Goal: Task Accomplishment & Management: Manage account settings

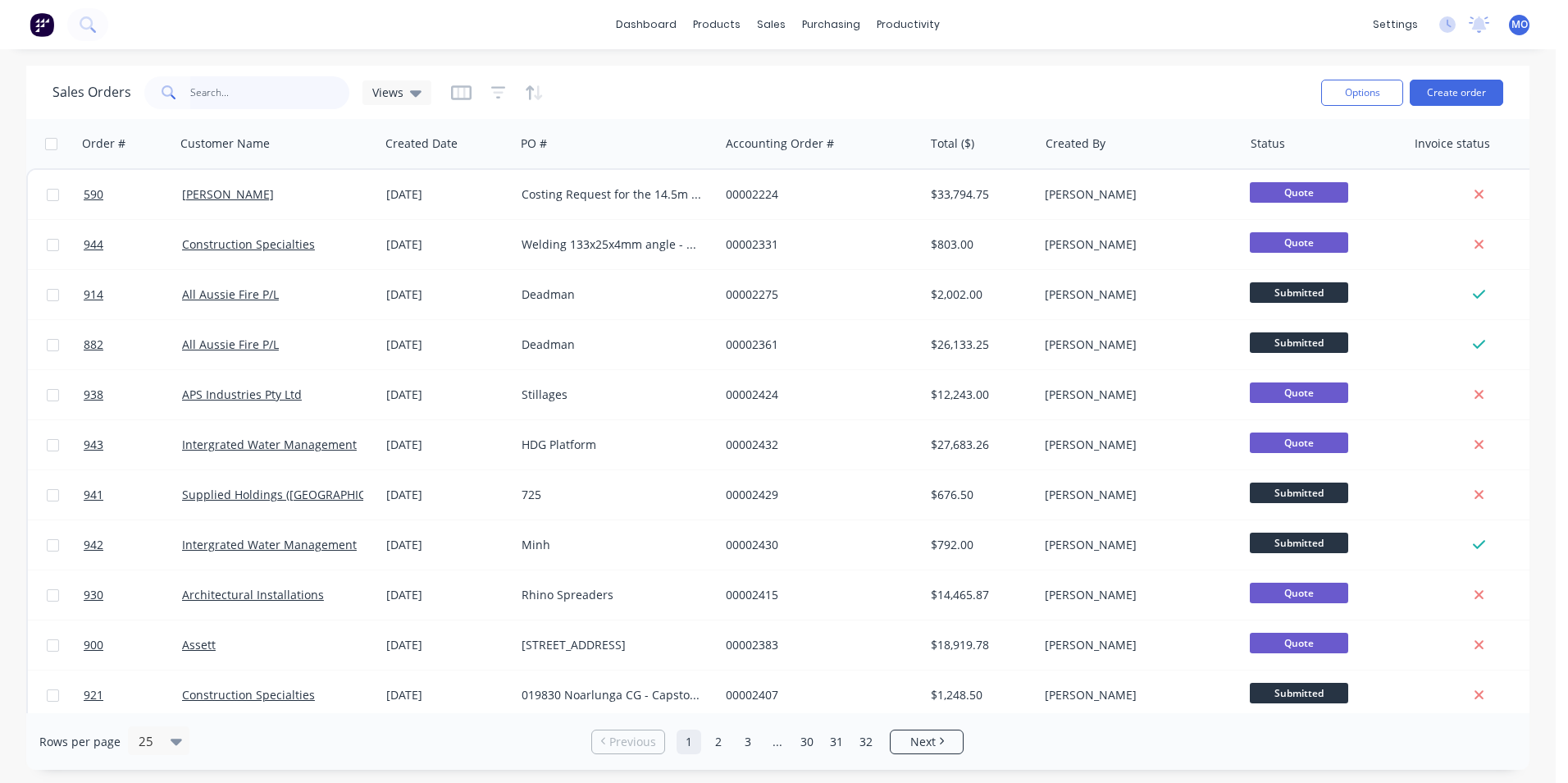
click at [217, 98] on input "text" at bounding box center [270, 93] width 160 height 33
type input "934"
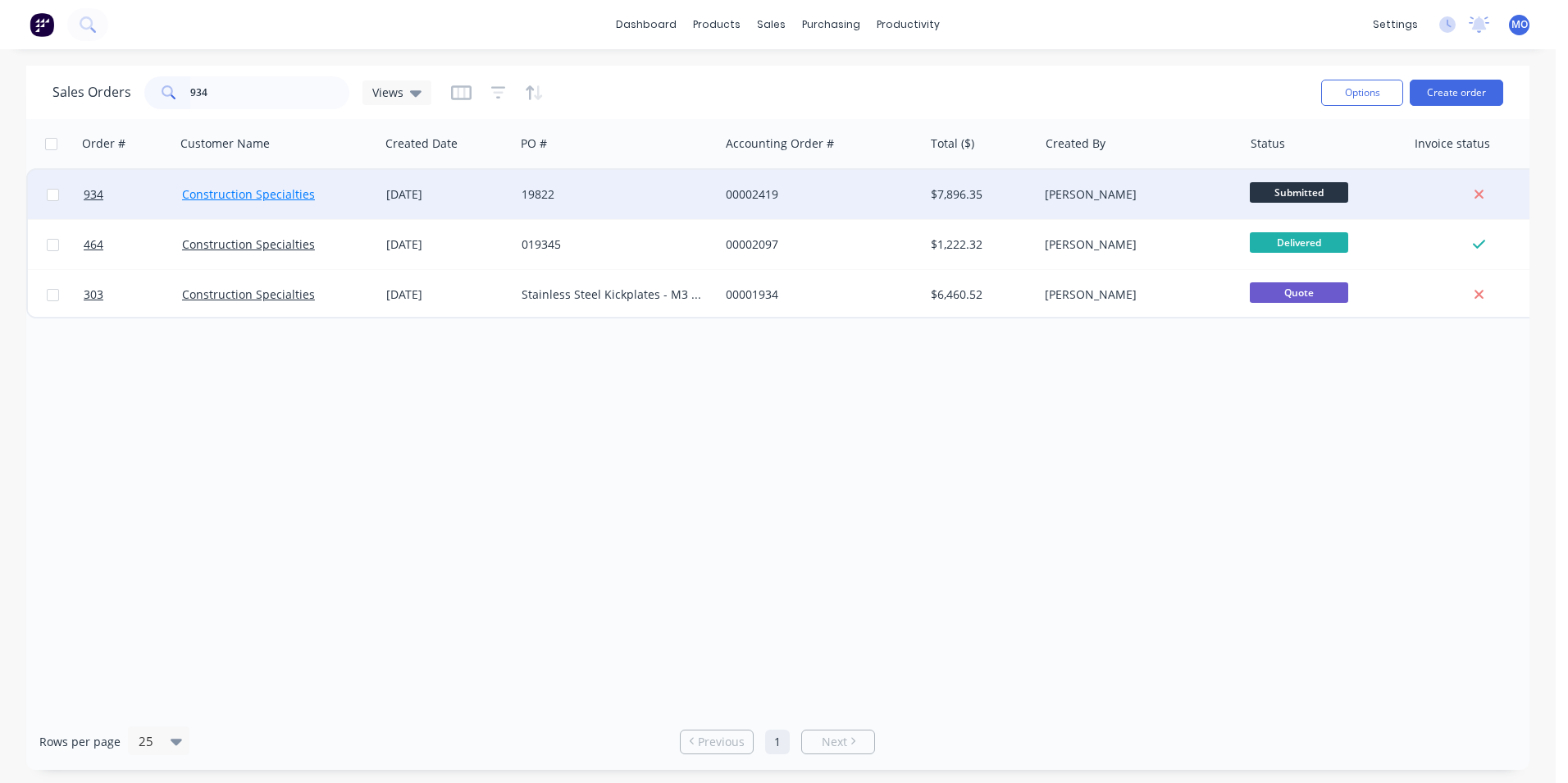
click at [263, 197] on link "Construction Specialties" at bounding box center [248, 193] width 133 height 16
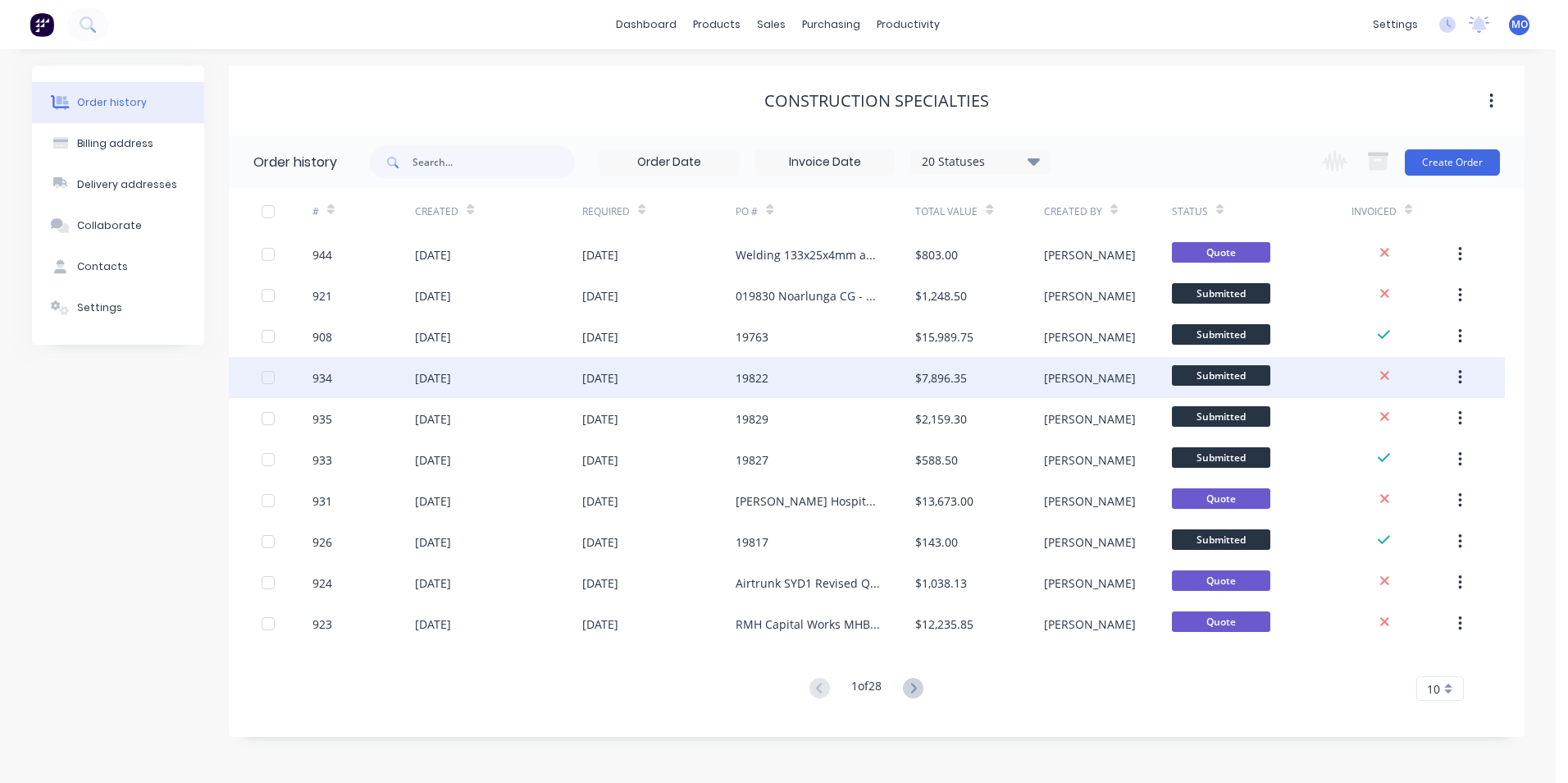
click at [390, 387] on div "934" at bounding box center [364, 377] width 103 height 41
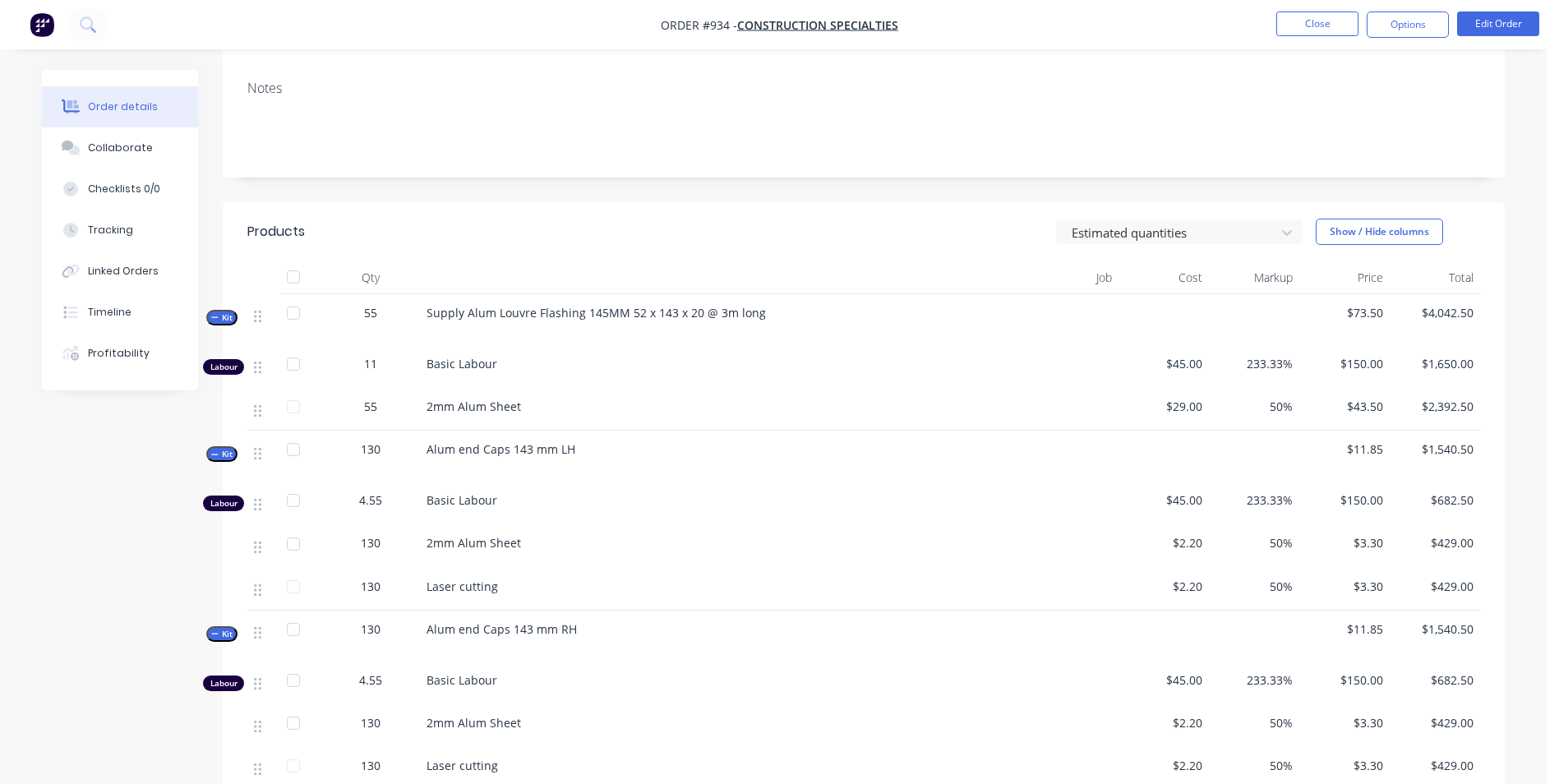
scroll to position [246, 0]
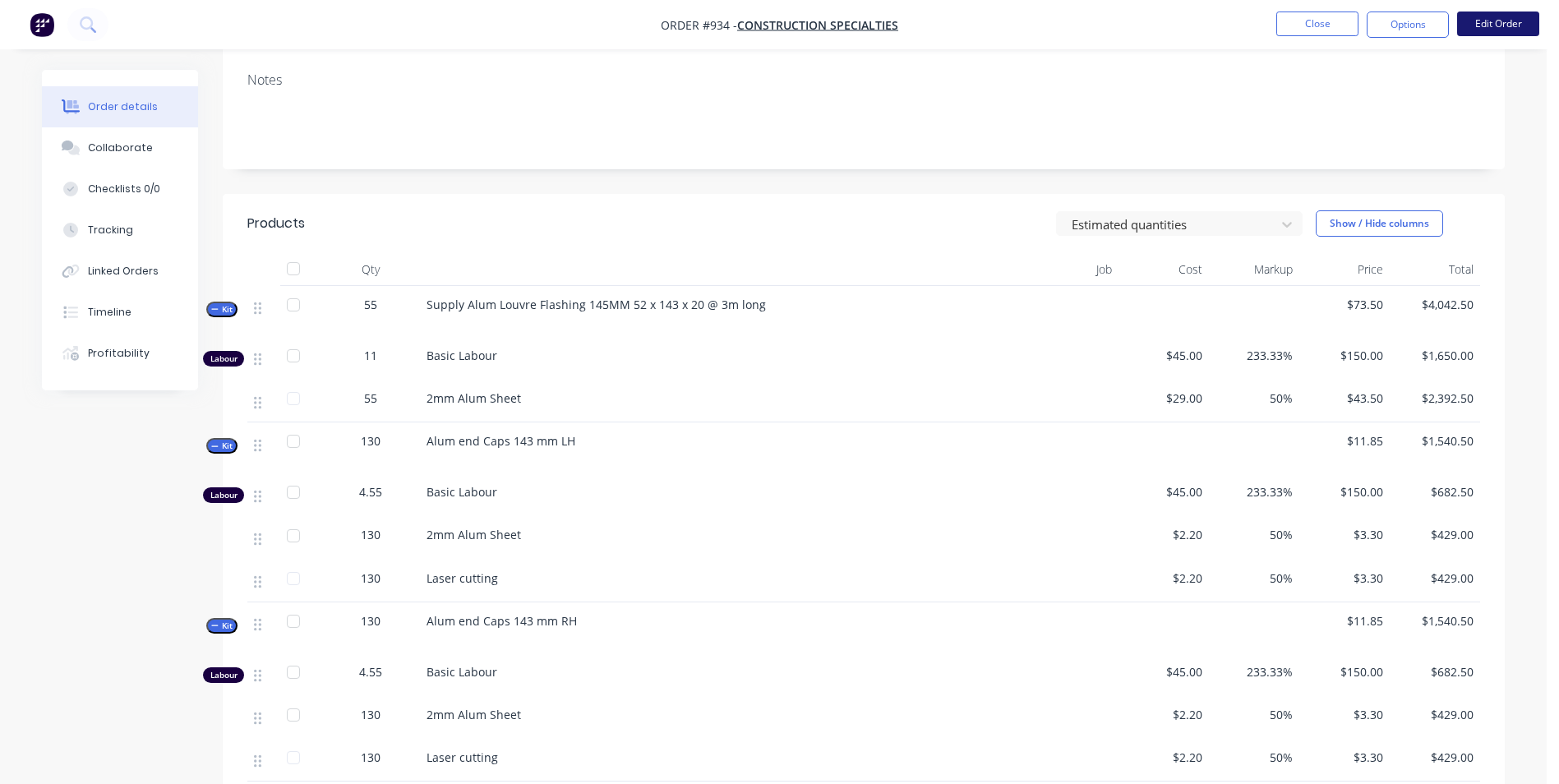
click at [1476, 29] on button "Edit Order" at bounding box center [1499, 24] width 82 height 25
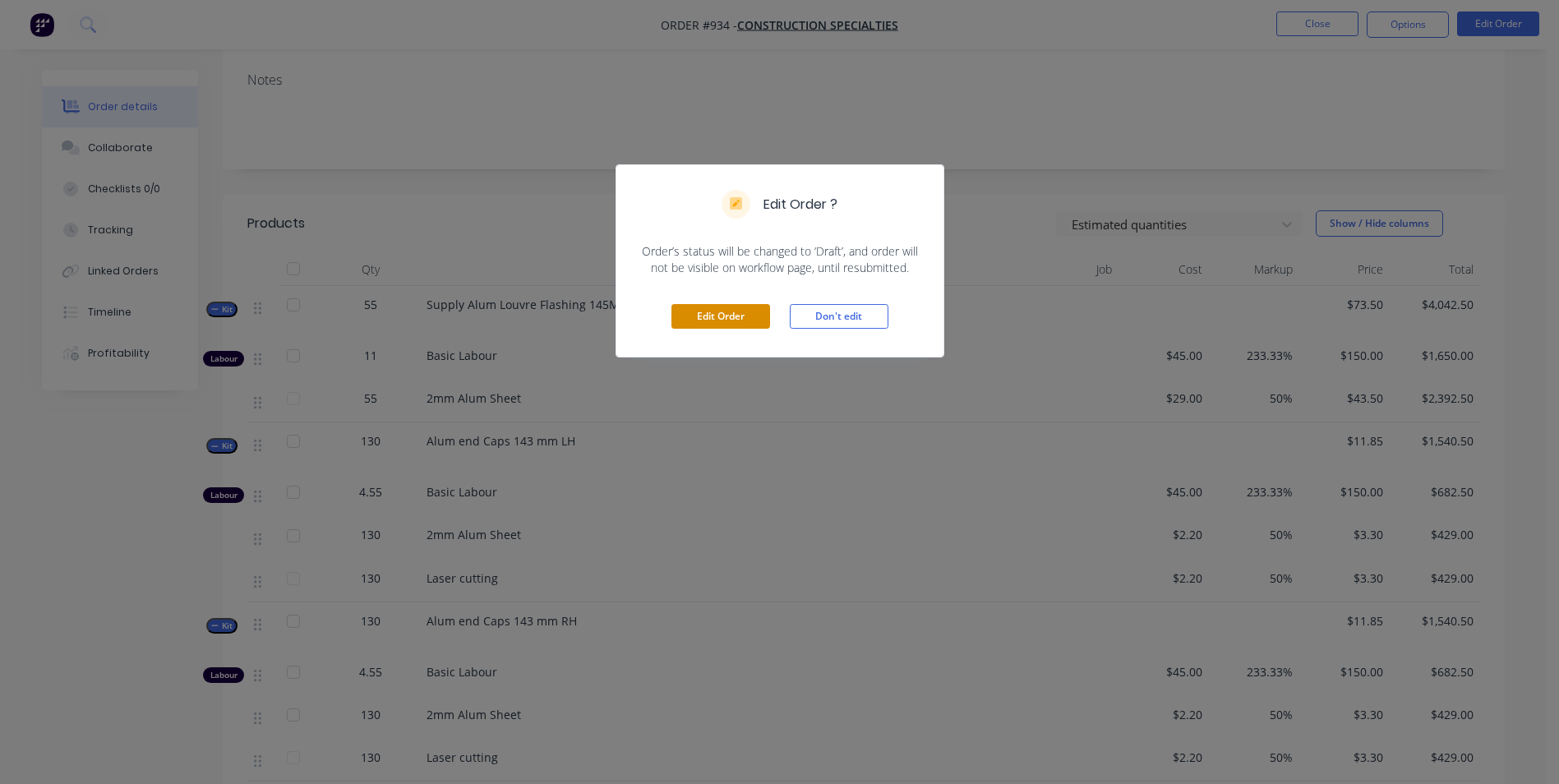
click at [727, 314] on button "Edit Order" at bounding box center [721, 317] width 99 height 25
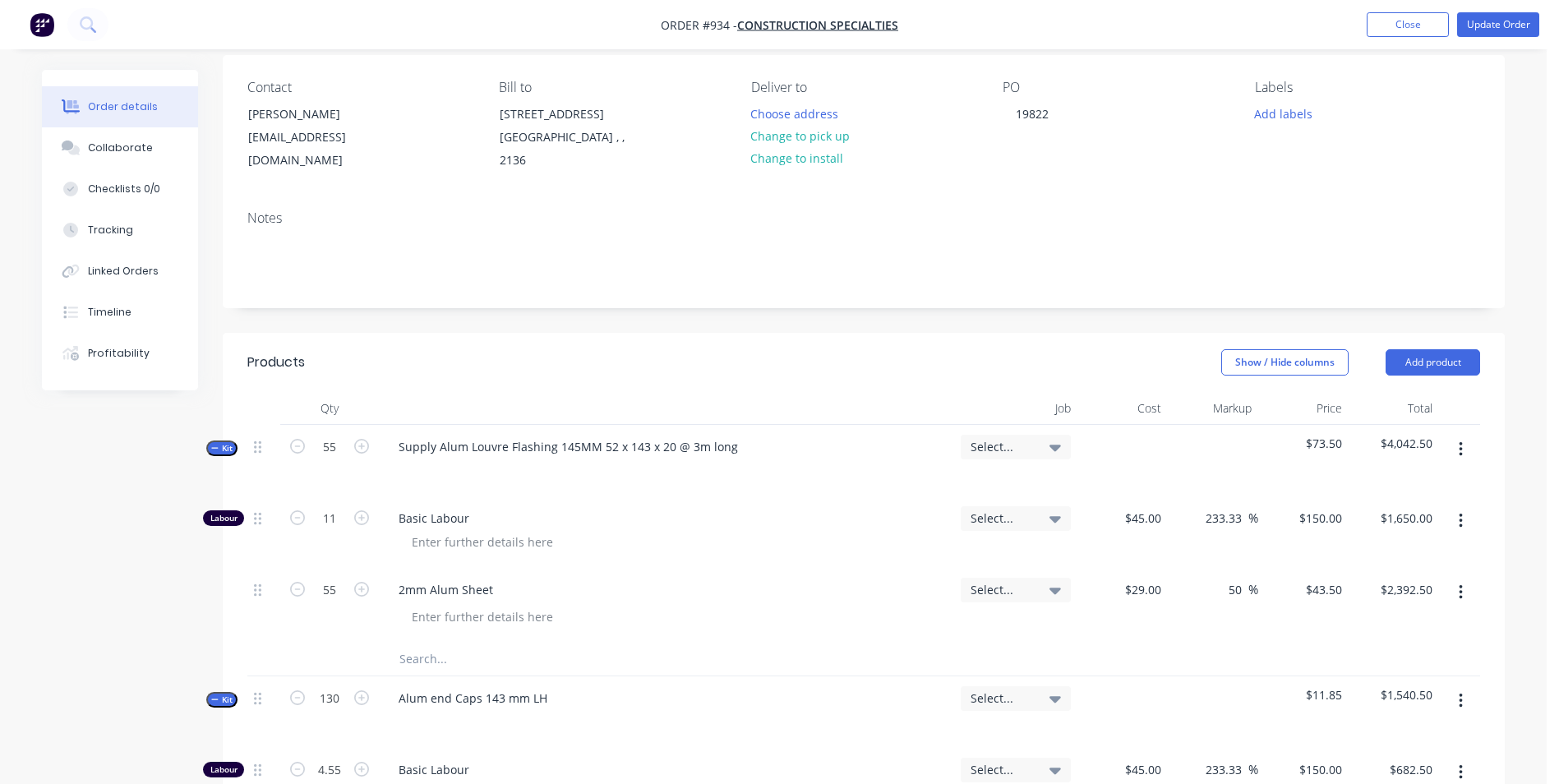
scroll to position [164, 0]
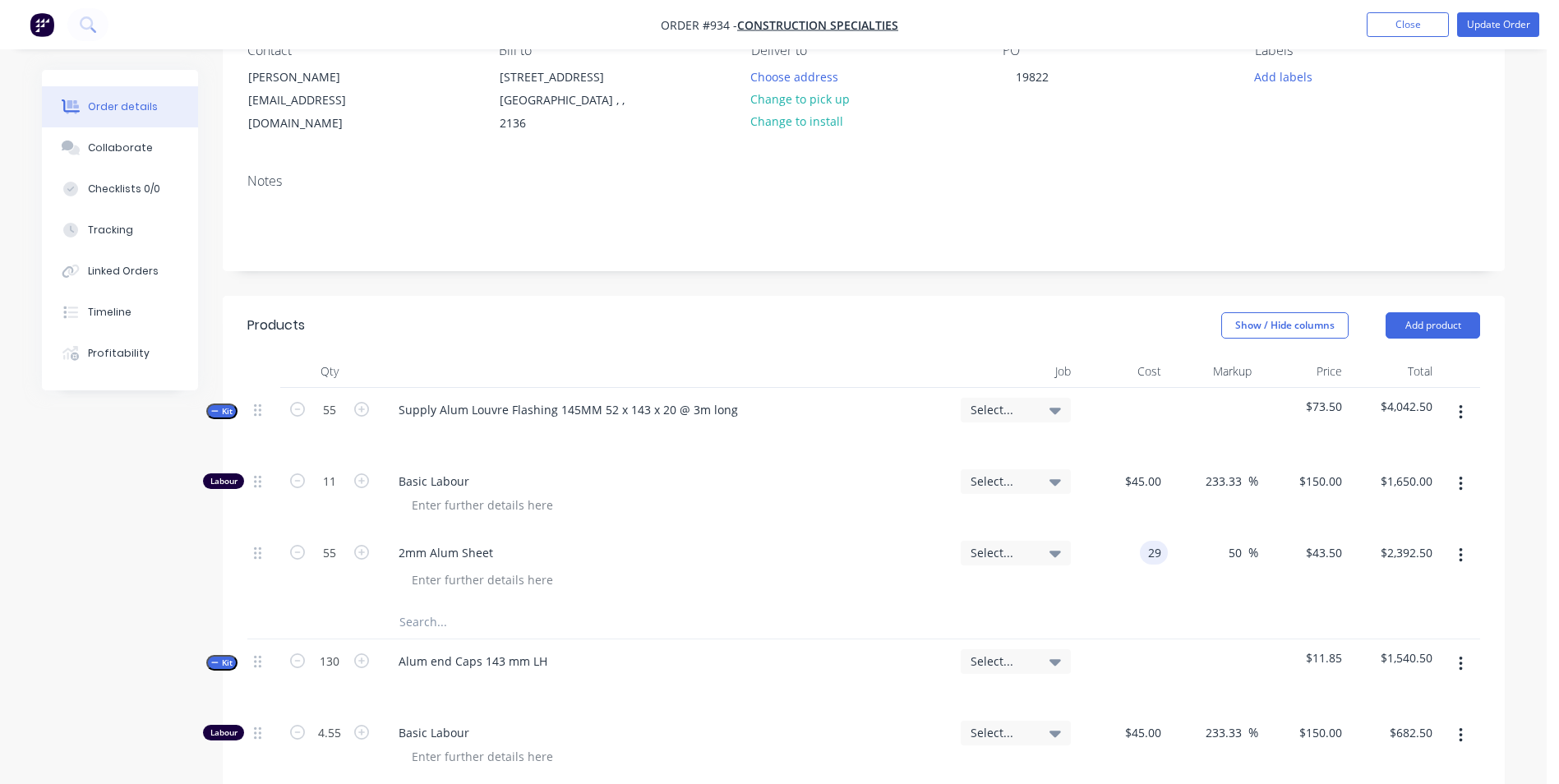
click at [1140, 549] on div "29 29" at bounding box center [1154, 552] width 28 height 24
type input "$22.00"
type input "$33.00"
type input "$1,815.00"
click at [332, 416] on input "55" at bounding box center [330, 410] width 43 height 25
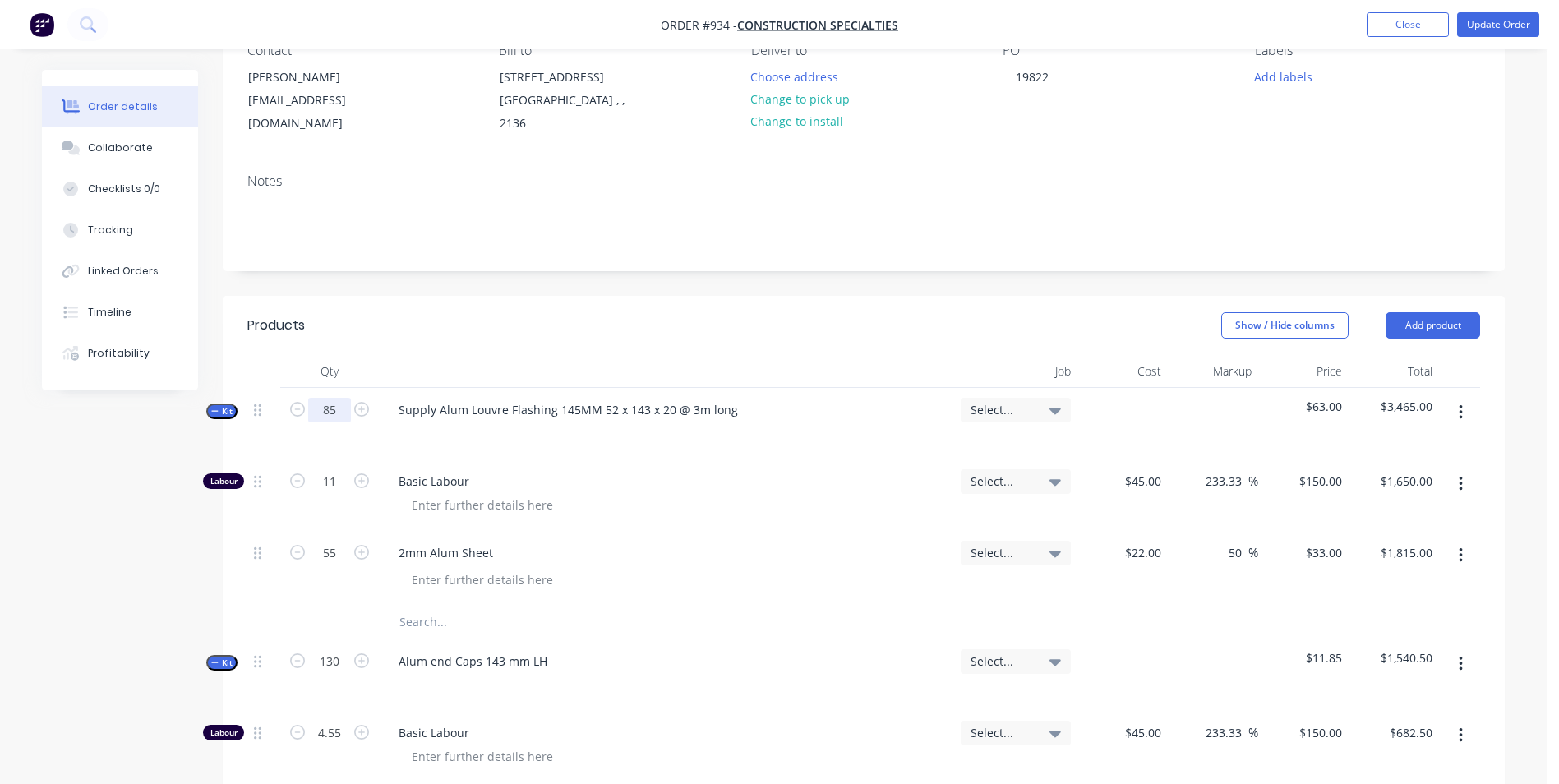
type input "85"
type input "17"
type input "$2,550.00"
type input "85"
type input "$2,805.00"
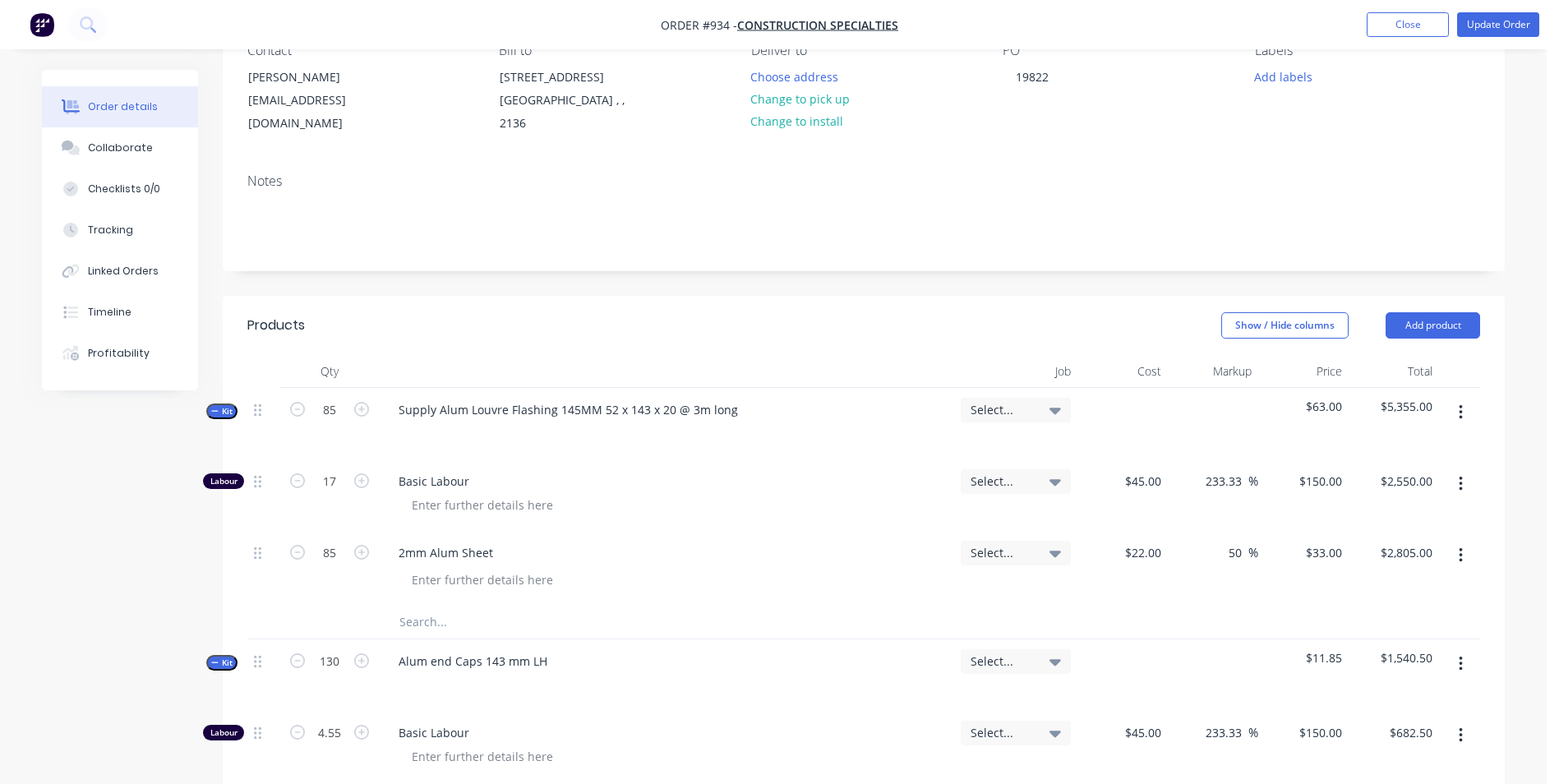
click at [649, 483] on span "Basic Labour" at bounding box center [673, 481] width 549 height 17
click at [342, 490] on input "17" at bounding box center [330, 481] width 43 height 25
type input "16"
type input "$2,400.00"
click at [342, 491] on input "16" at bounding box center [330, 481] width 43 height 25
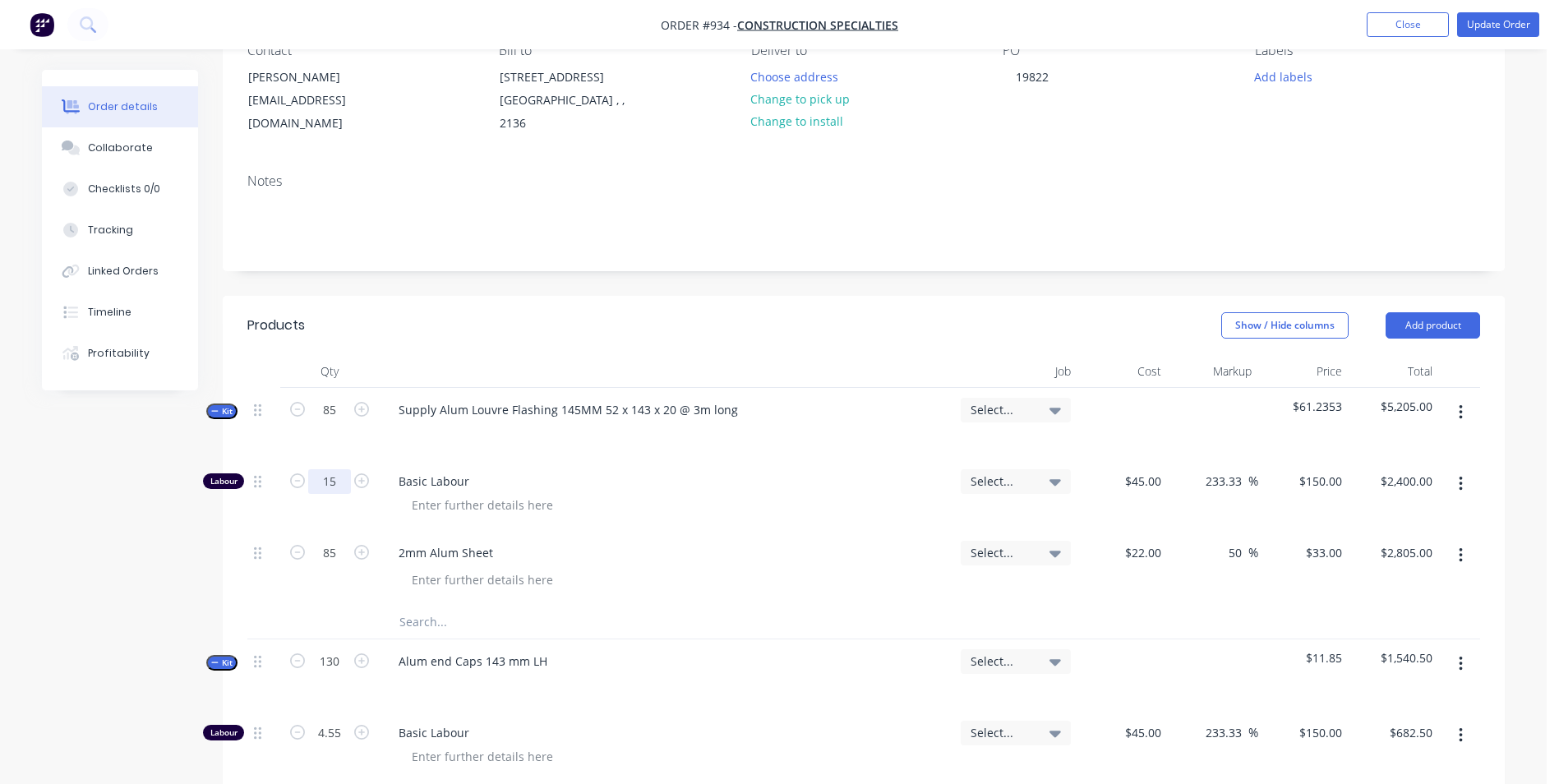
type input "15"
type input "$2,250.00"
click at [342, 491] on input "15" at bounding box center [330, 481] width 43 height 25
type input "14"
type input "$2,100.00"
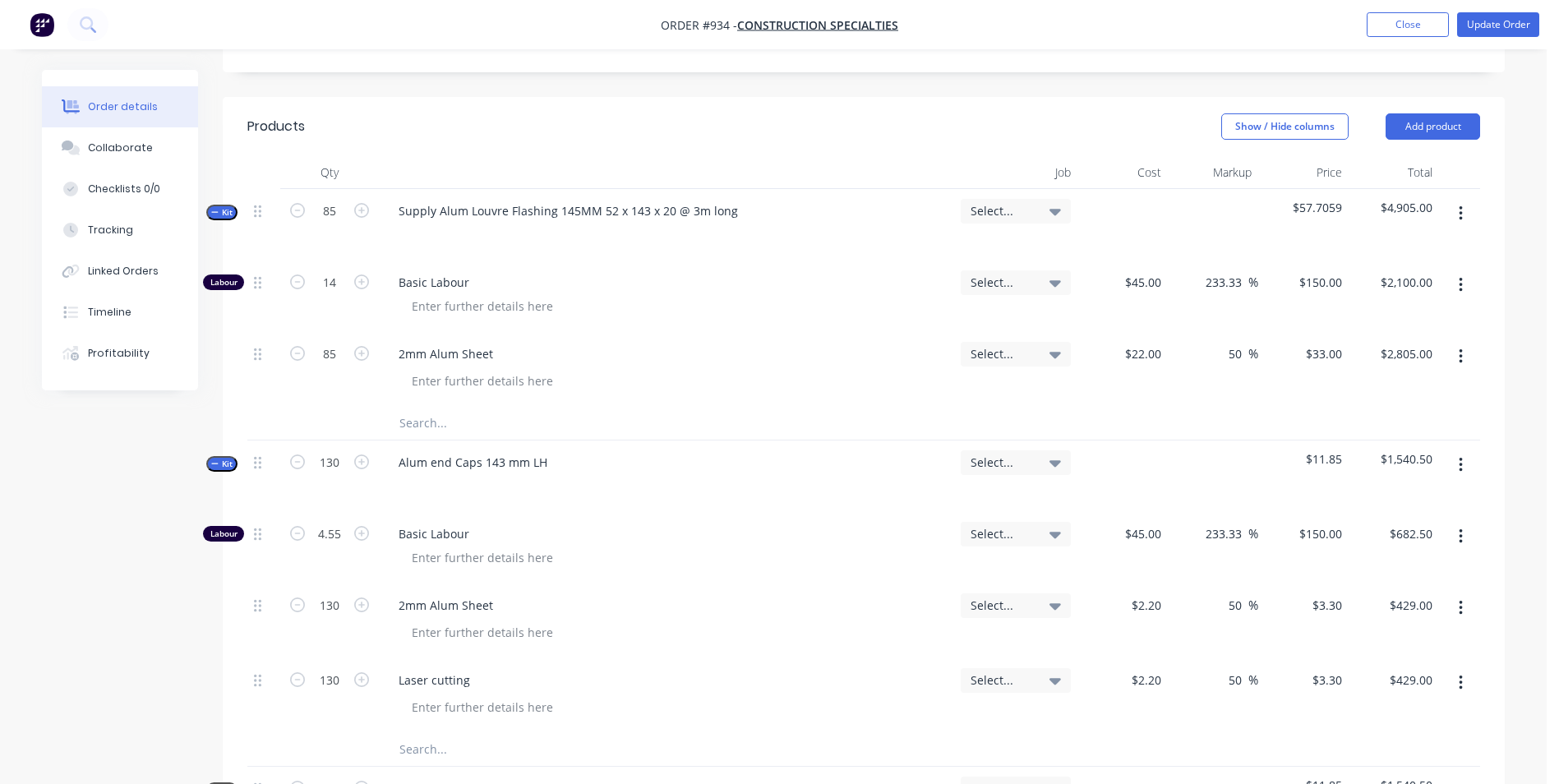
scroll to position [365, 0]
click at [342, 209] on input "85" at bounding box center [330, 209] width 43 height 25
type input "1"
type input "0.1647"
type input "$24.71"
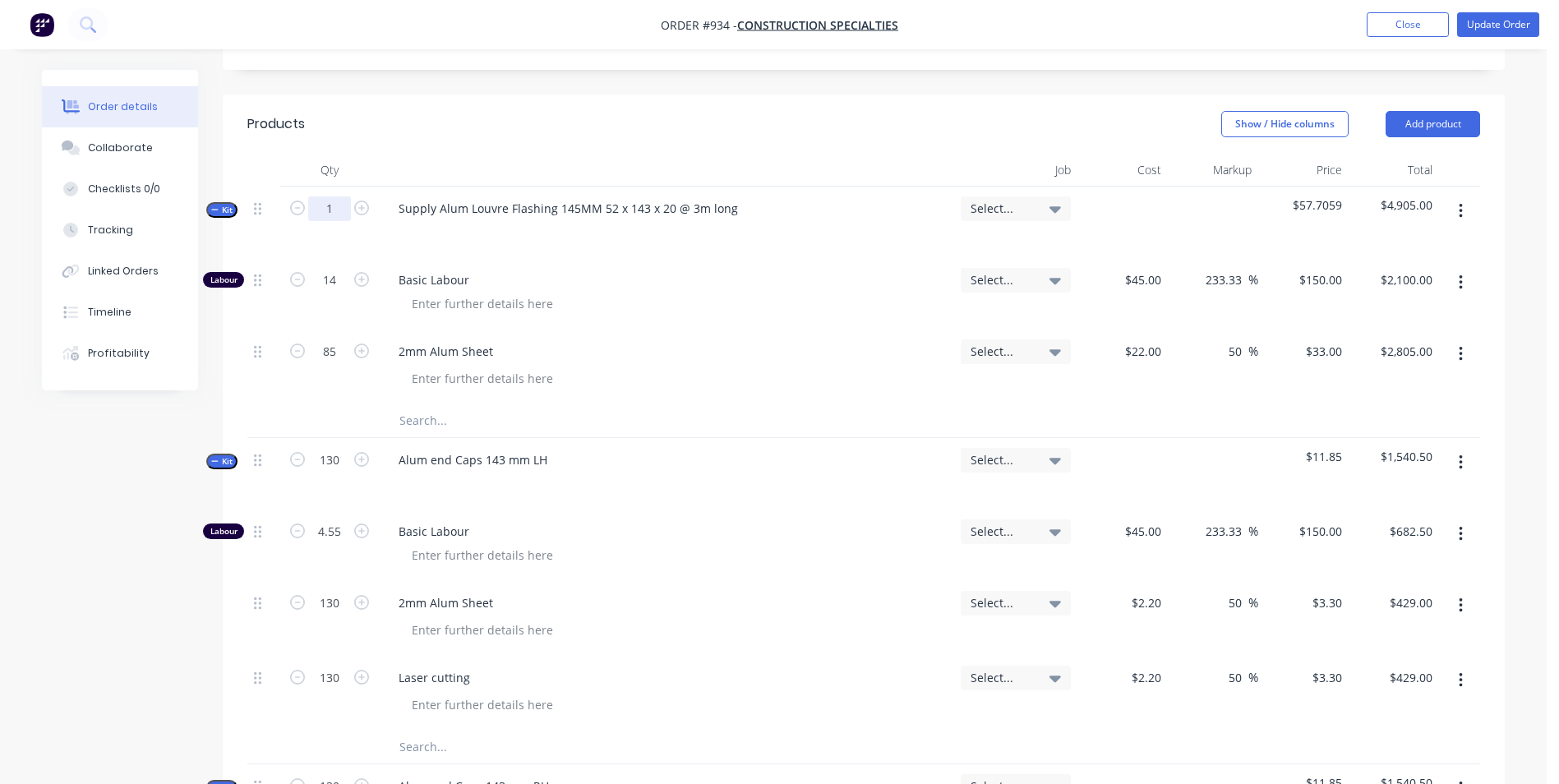
type input "1"
type input "$33.00"
click at [337, 260] on div "0.1647" at bounding box center [330, 293] width 99 height 72
click at [338, 274] on input "0.1647" at bounding box center [330, 280] width 43 height 25
type input "1"
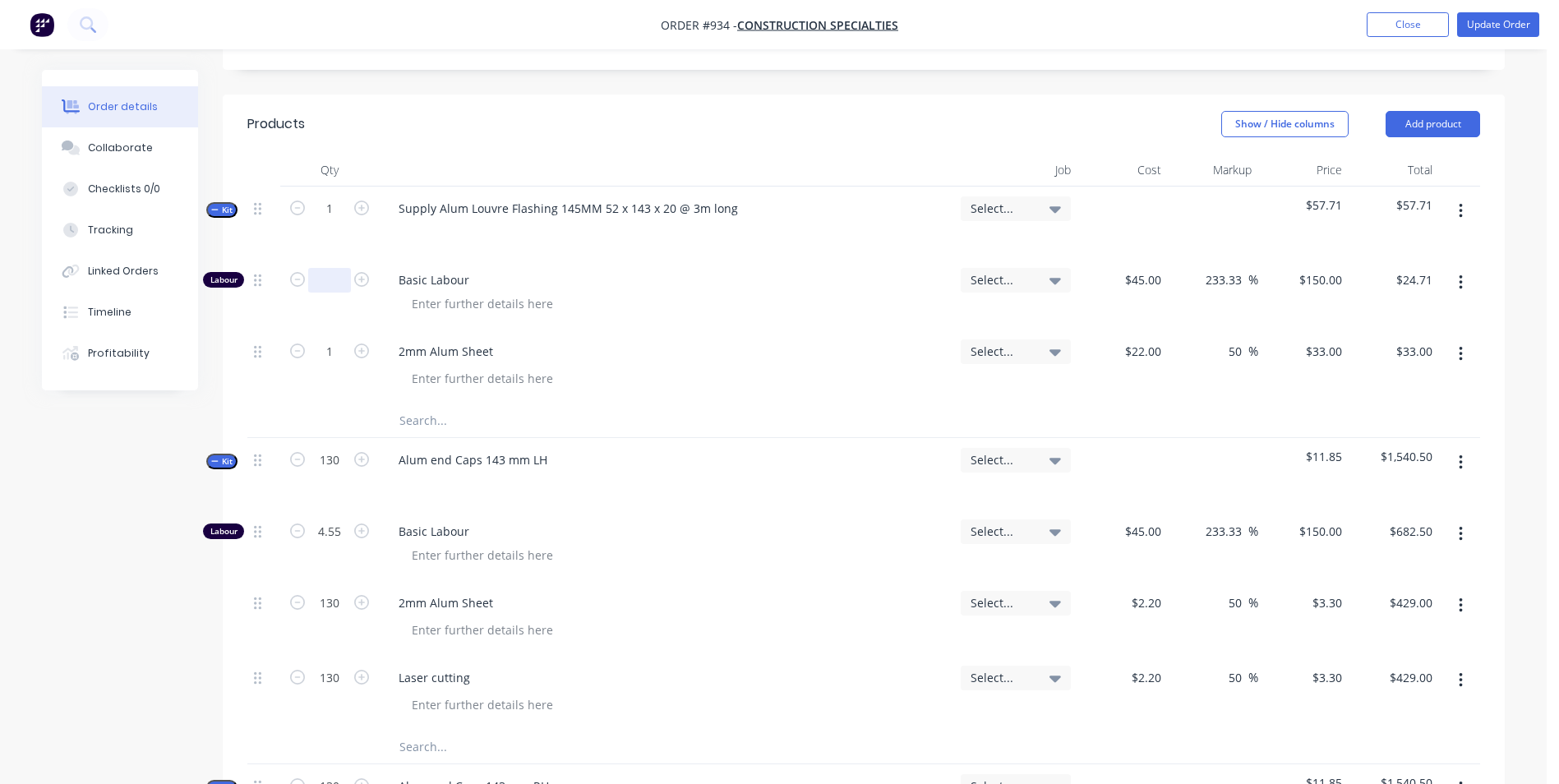
type input "1"
type input "."
type input "0.165"
type input "$24.75"
click at [657, 285] on span "Basic Labour" at bounding box center [673, 279] width 549 height 17
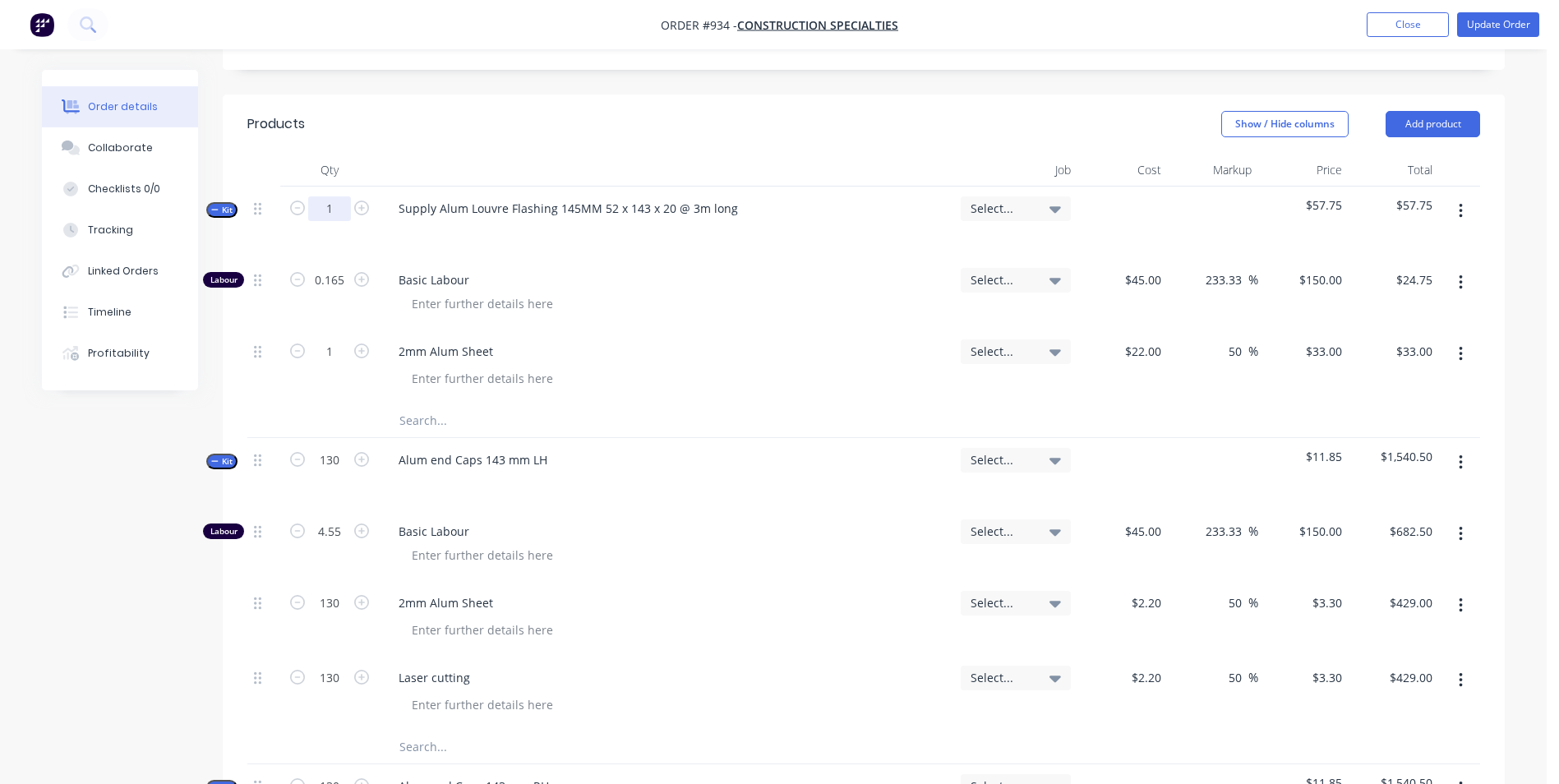
click at [332, 216] on input "1" at bounding box center [330, 209] width 43 height 25
type input "85"
type input "14.025"
type input "$2,103.75"
type input "85"
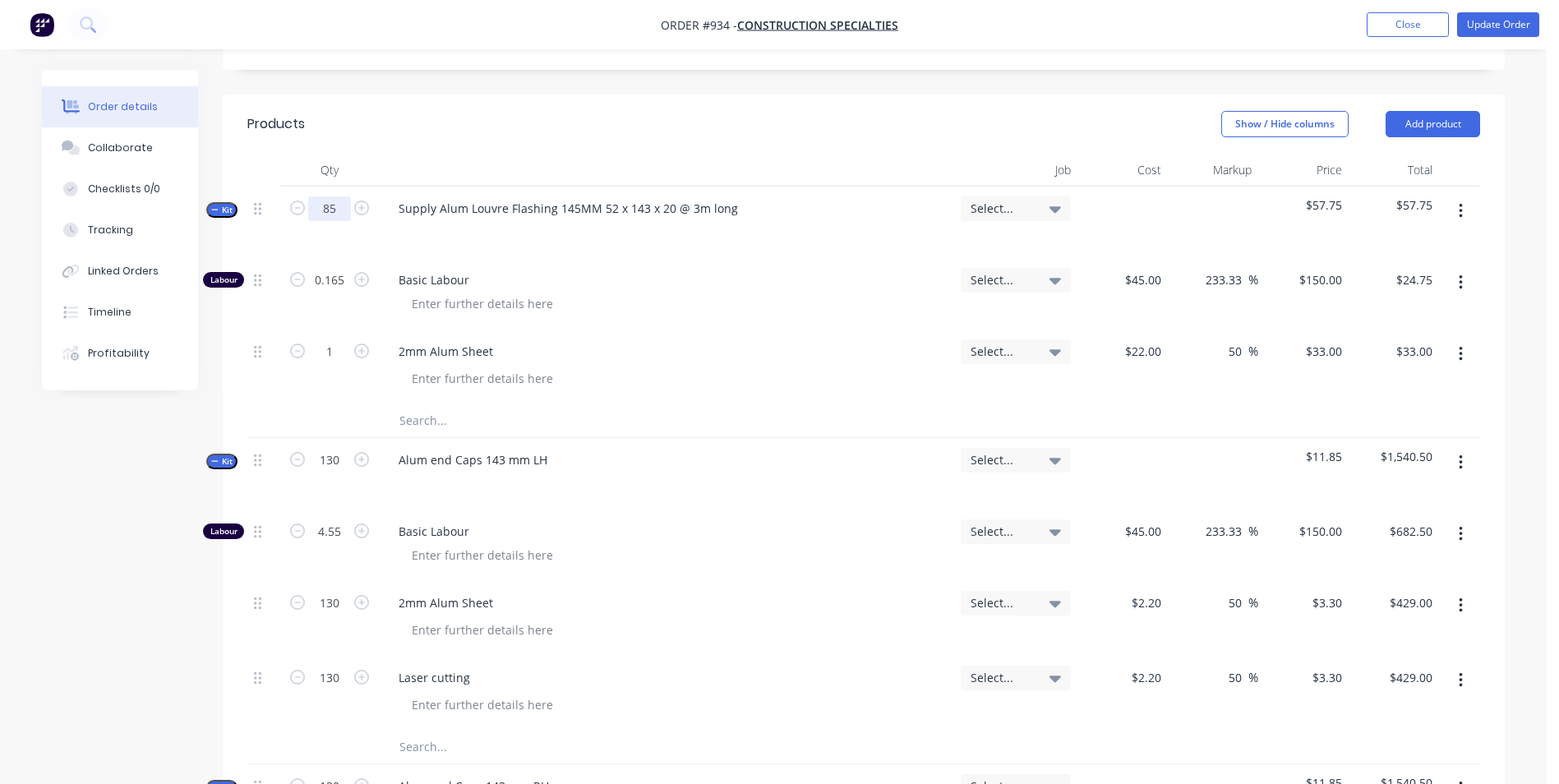
type input "$2,805.00"
click at [915, 275] on span "Basic Labour" at bounding box center [673, 279] width 549 height 17
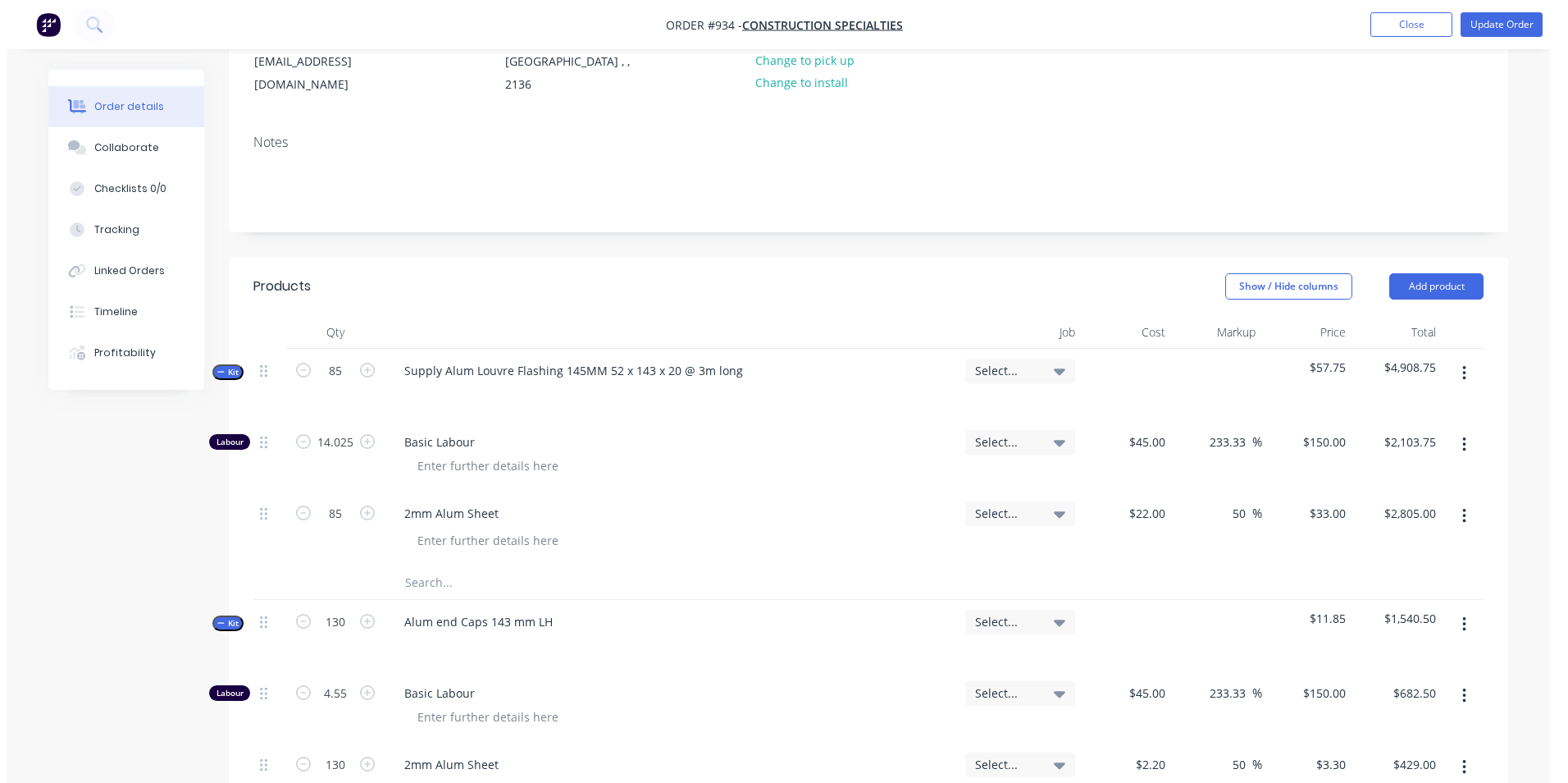
scroll to position [0, 0]
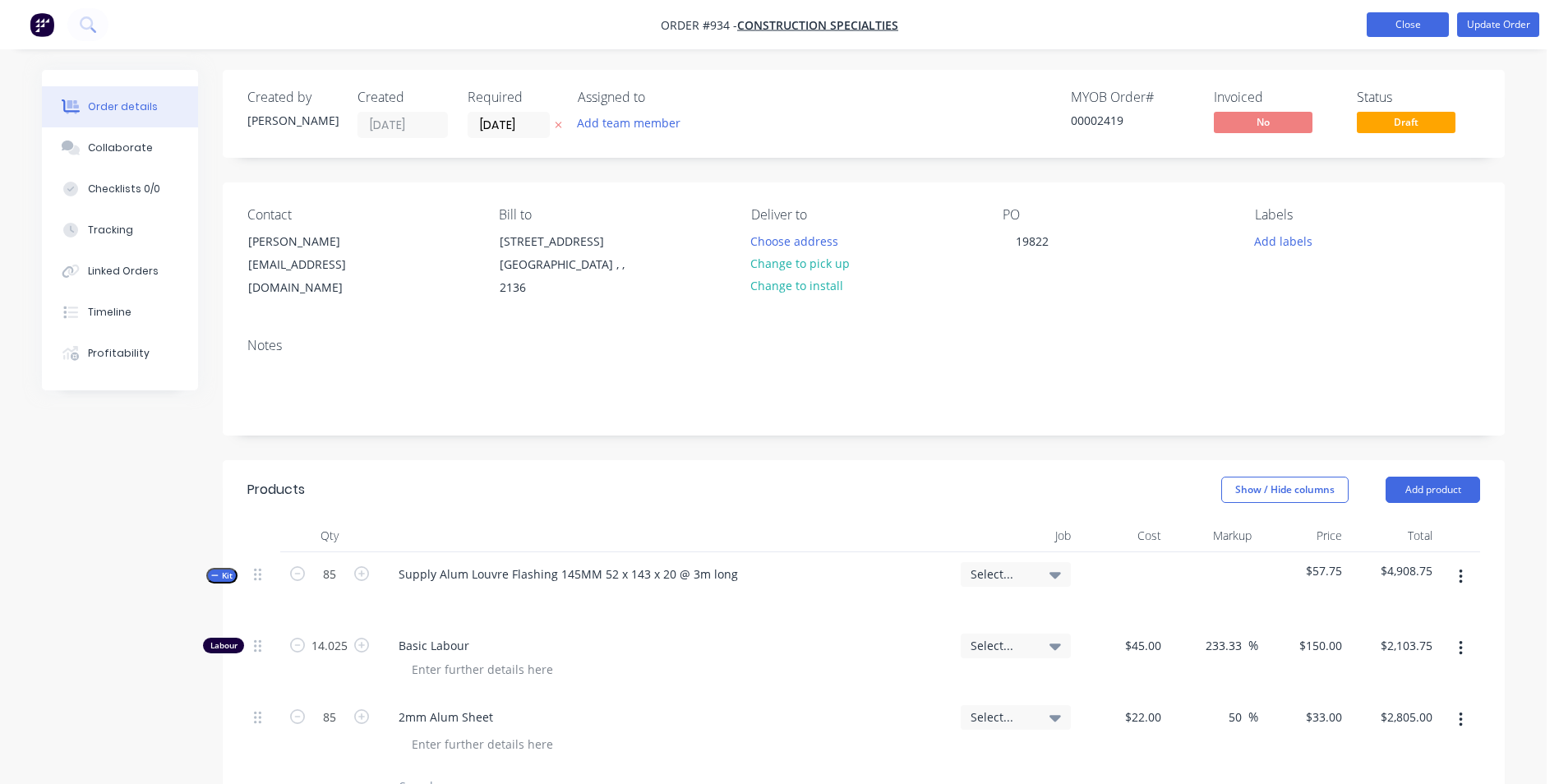
click at [1401, 31] on button "Close" at bounding box center [1408, 25] width 82 height 25
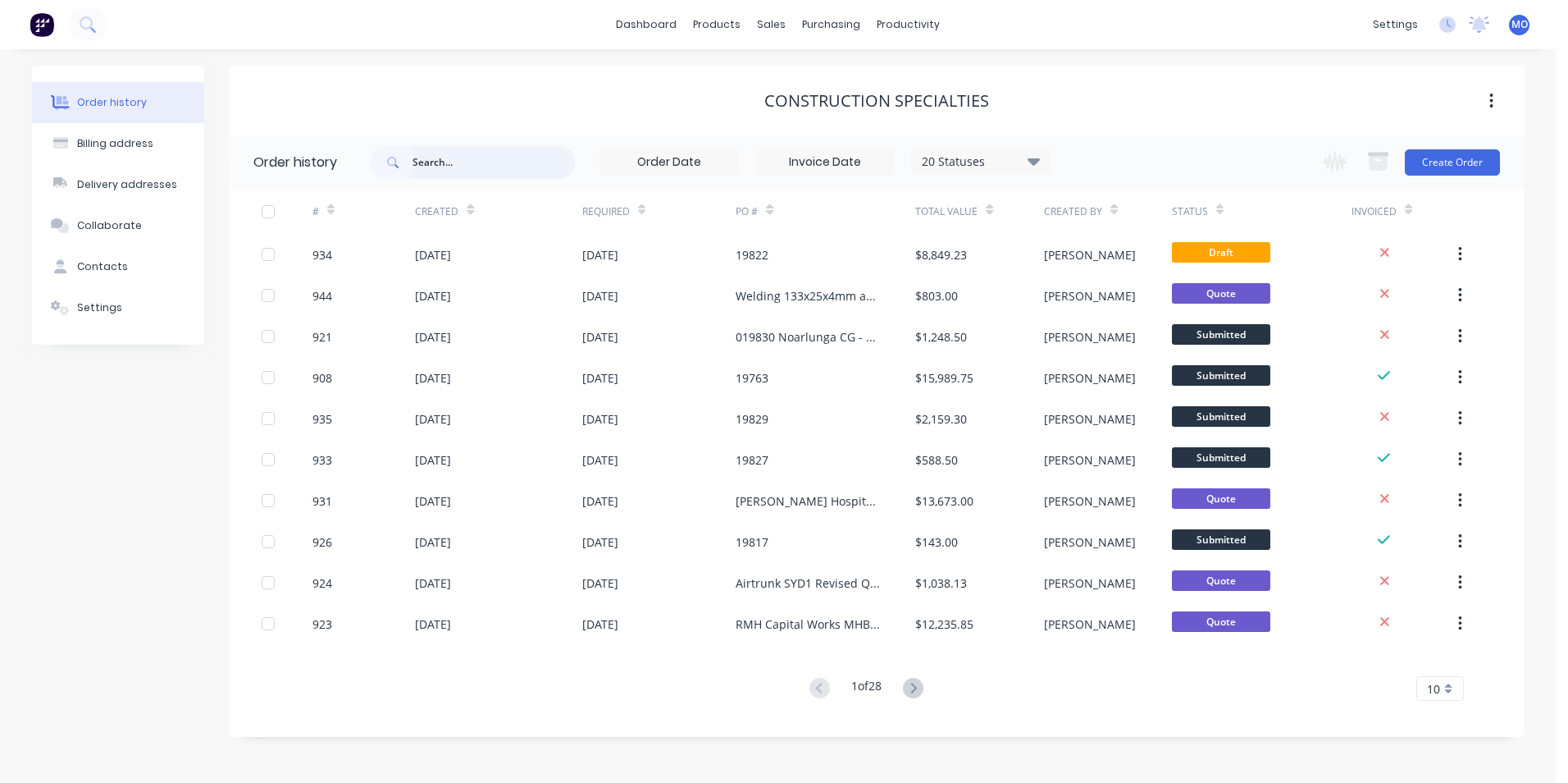
click at [463, 170] on input "text" at bounding box center [493, 162] width 162 height 33
type input "9"
